Goal: Information Seeking & Learning: Find specific fact

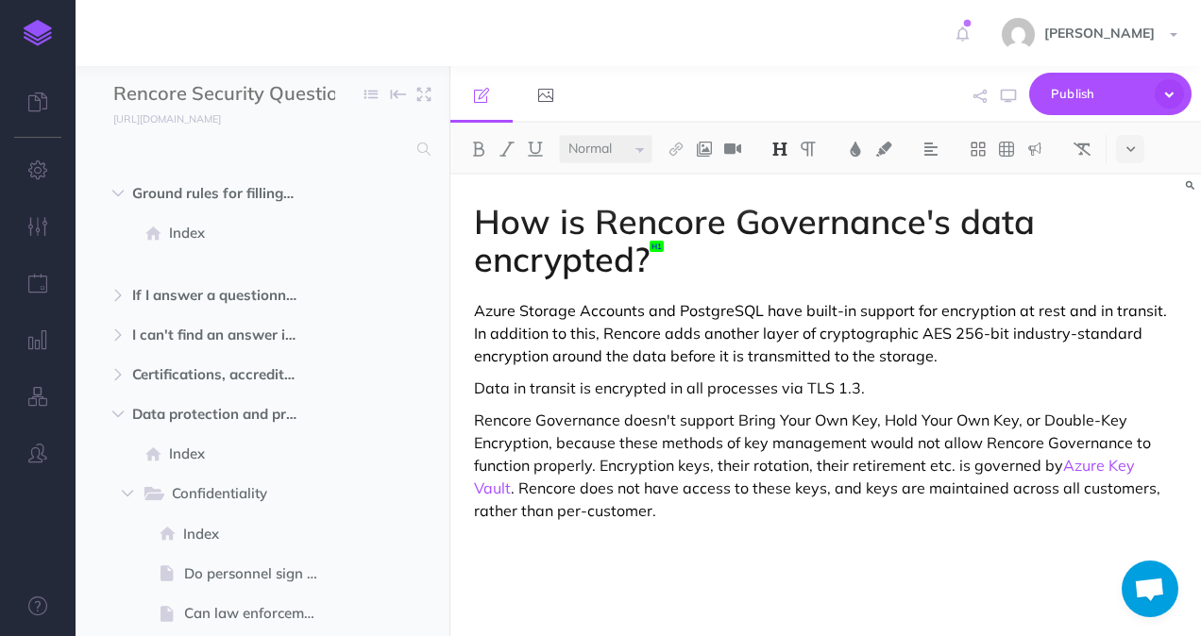
select select "null"
click at [232, 165] on input "text" at bounding box center [259, 149] width 293 height 34
type input "k"
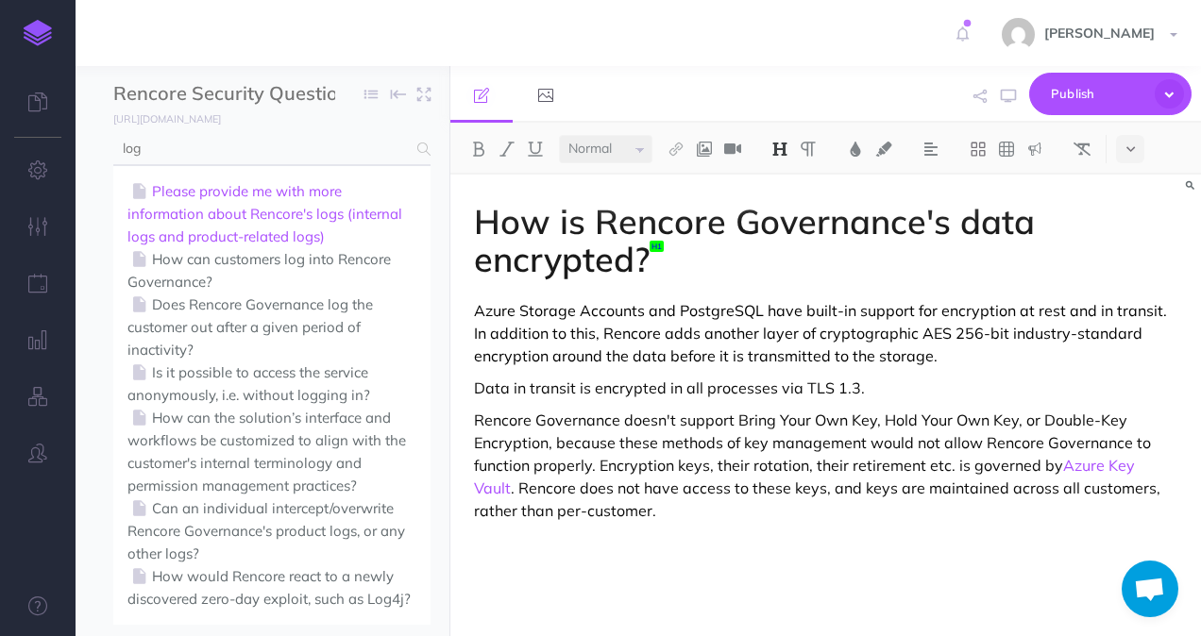
type input "log"
click at [263, 228] on link "Please provide me with more information about Rencore's logs (internal logs and…" at bounding box center [271, 214] width 289 height 68
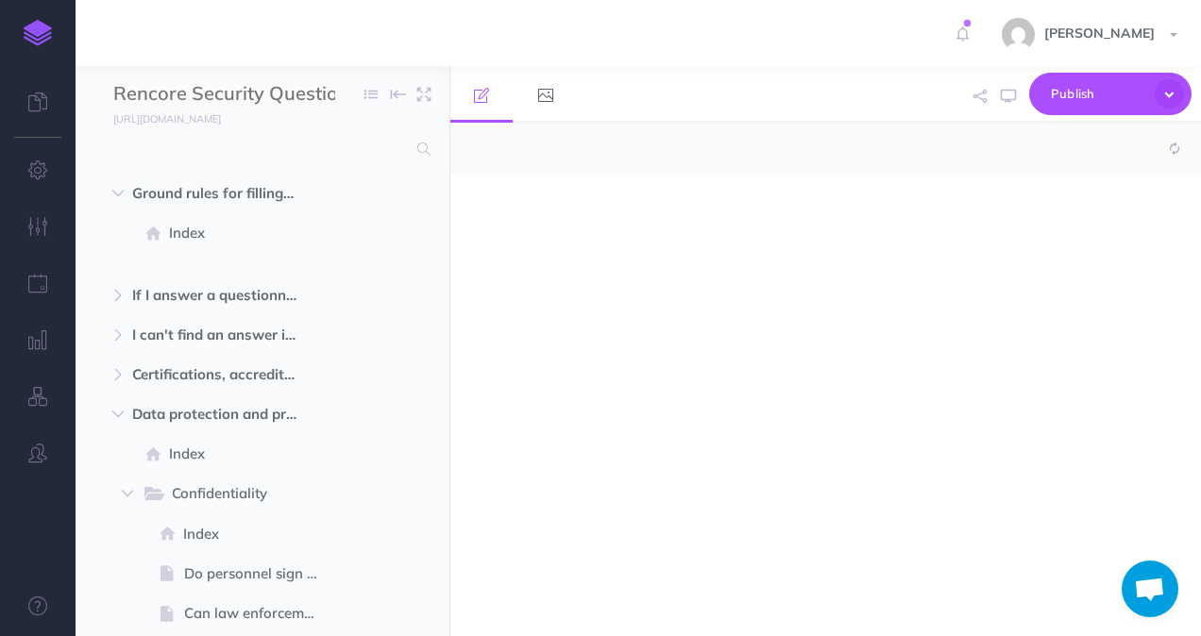
select select "null"
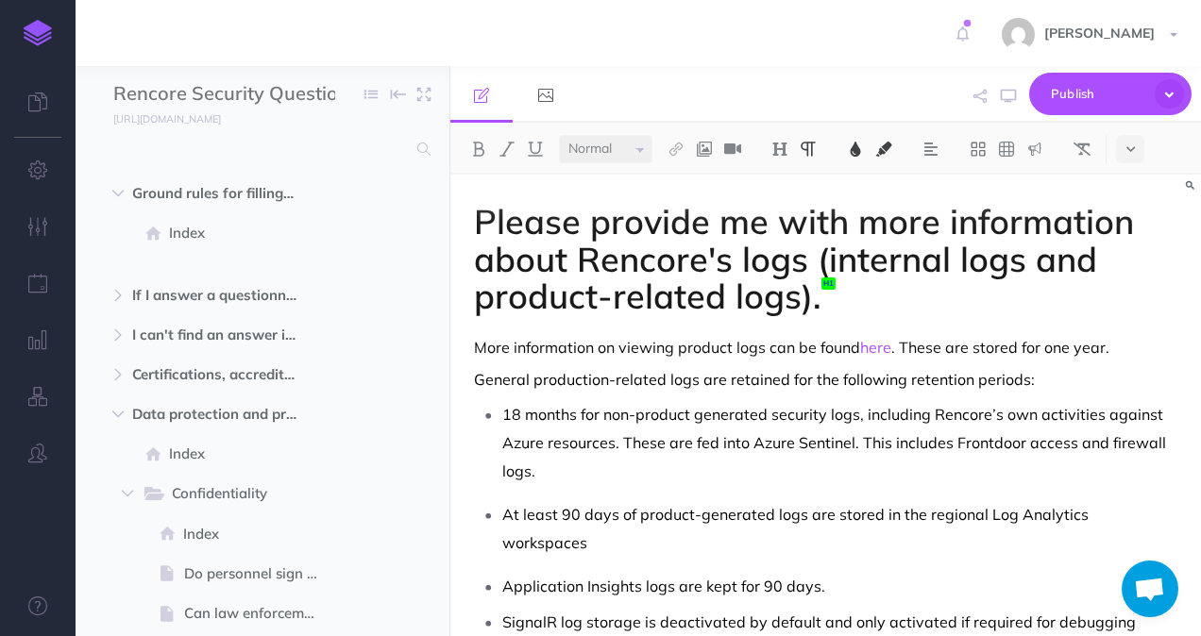
click at [1064, 393] on div "Please provide me with more information about Rencore's logs (internal logs and…" at bounding box center [825, 458] width 751 height 566
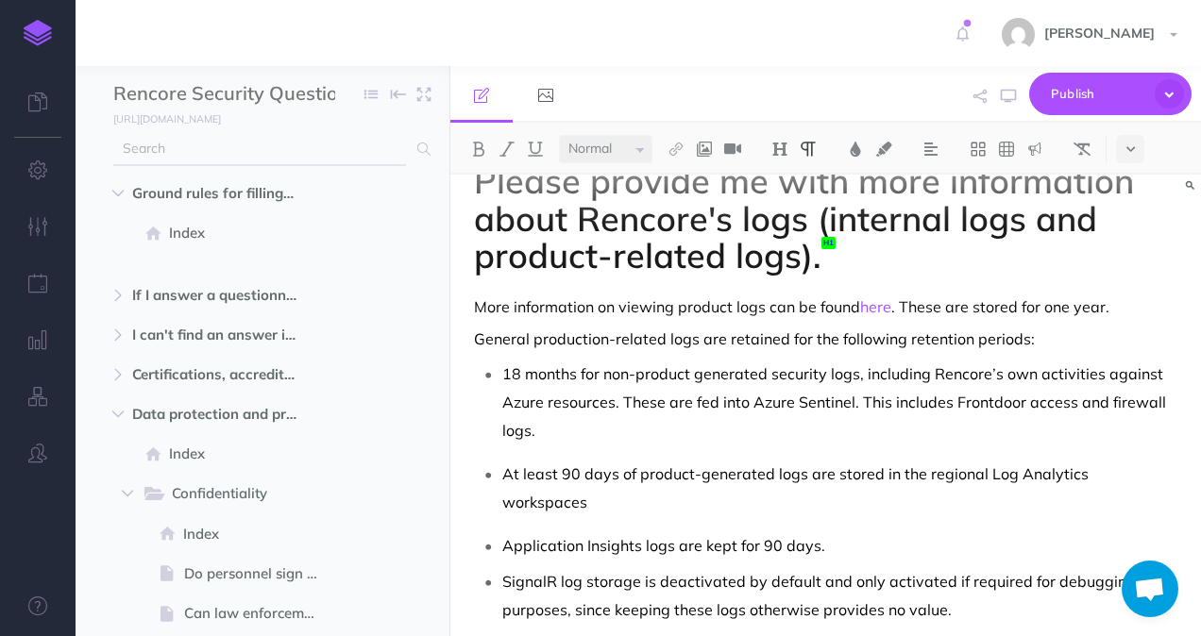
click at [236, 153] on input "text" at bounding box center [259, 149] width 293 height 34
click at [221, 147] on input "datab" at bounding box center [259, 149] width 293 height 34
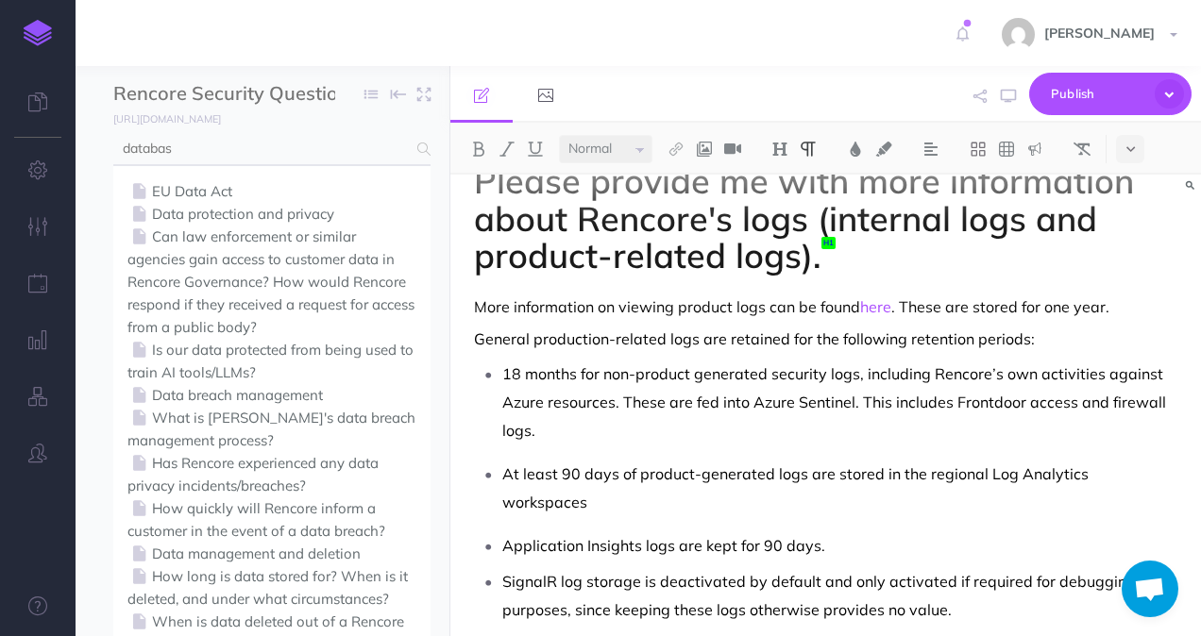
type input "database"
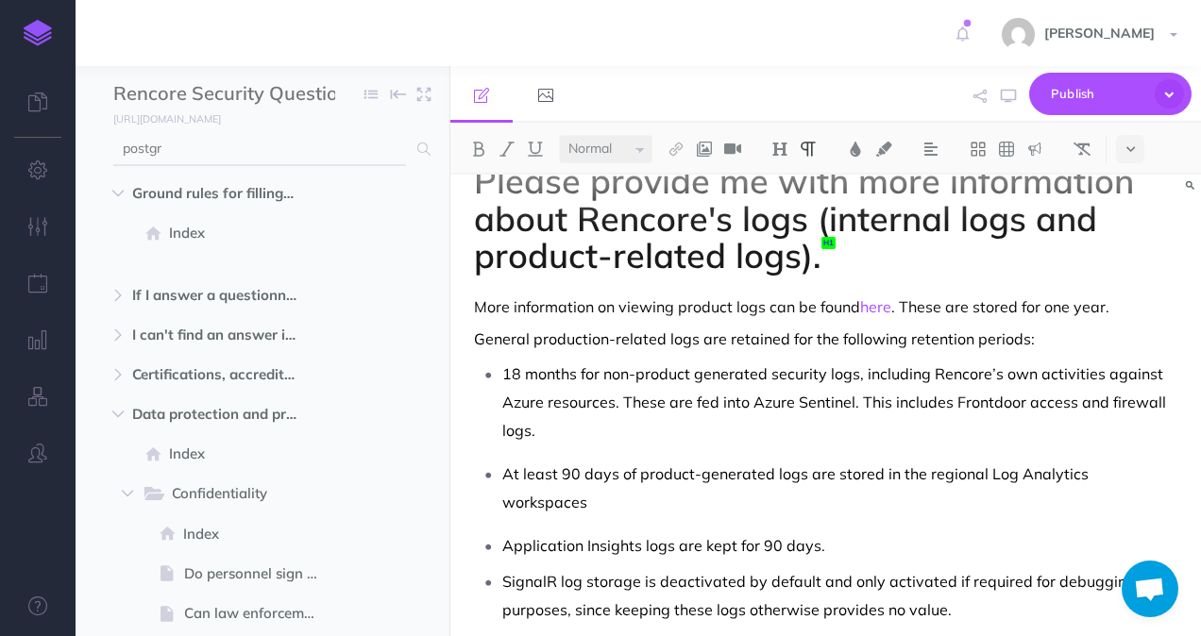
type input "postgre"
